Goal: Task Accomplishment & Management: Use online tool/utility

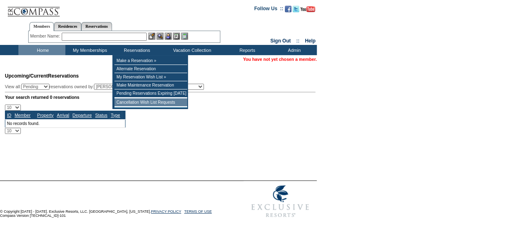
click at [147, 106] on td "Cancellation Wish List Requests" at bounding box center [150, 103] width 73 height 8
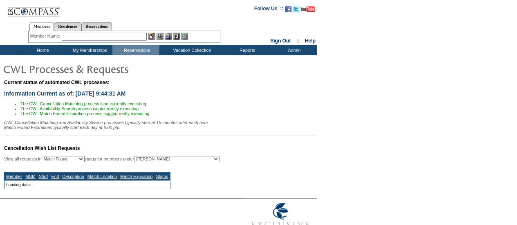
select select "50"
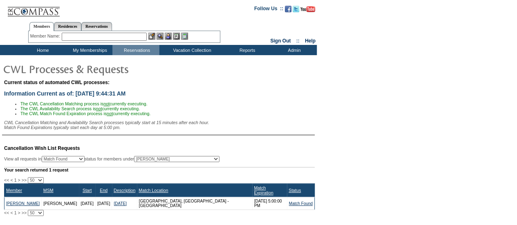
click at [105, 37] on input "text" at bounding box center [104, 37] width 85 height 8
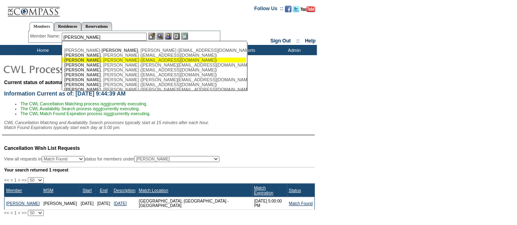
click at [108, 61] on div "Johnson , Andrew (ajohnson@covllc.com)" at bounding box center [154, 60] width 180 height 5
type input "Johnson, Andrew (ajohnson@covllc.com)"
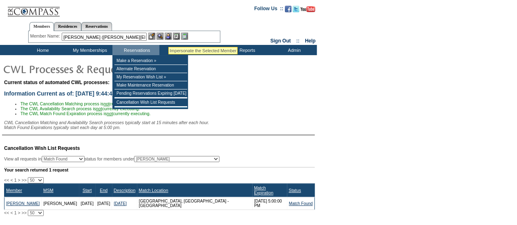
click at [168, 37] on img at bounding box center [168, 36] width 7 height 7
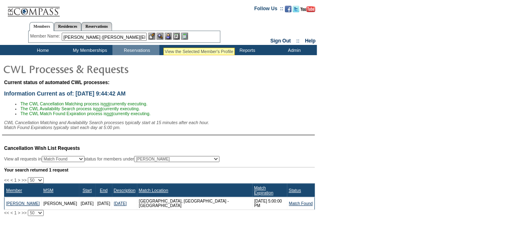
click at [161, 37] on img at bounding box center [160, 36] width 7 height 7
